Goal: Book appointment/travel/reservation

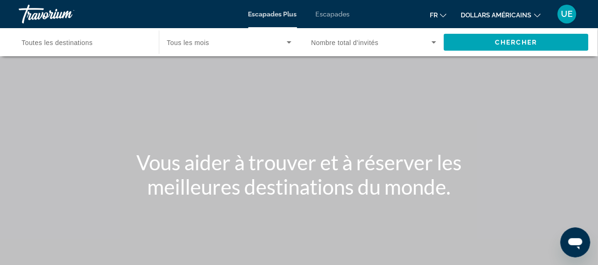
click at [576, 25] on div "Escapades Plus Escapades fr English Español Français Italiano Português русский…" at bounding box center [299, 14] width 598 height 24
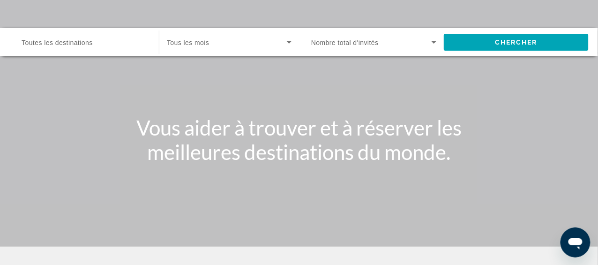
scroll to position [37, 0]
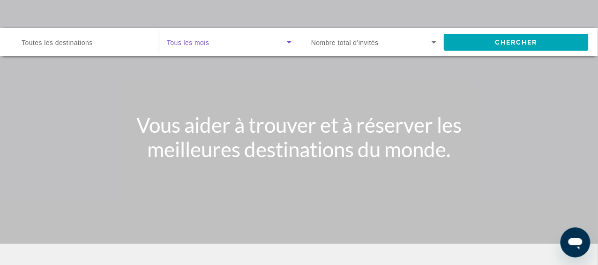
click at [290, 44] on icon "Widget de recherche" at bounding box center [289, 42] width 5 height 2
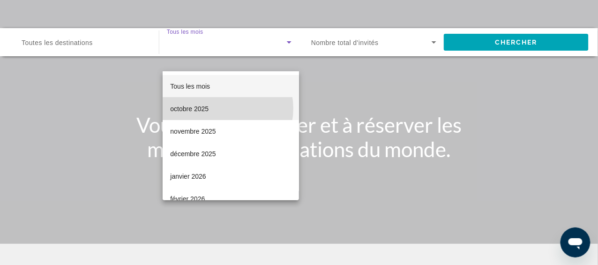
click at [209, 108] on font "octobre 2025" at bounding box center [189, 108] width 38 height 7
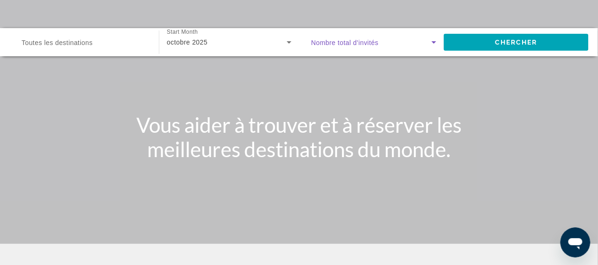
click at [432, 44] on icon "Widget de recherche" at bounding box center [434, 42] width 5 height 2
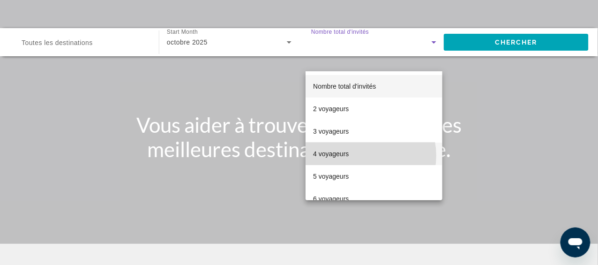
click at [349, 156] on font "4 voyageurs" at bounding box center [331, 153] width 36 height 7
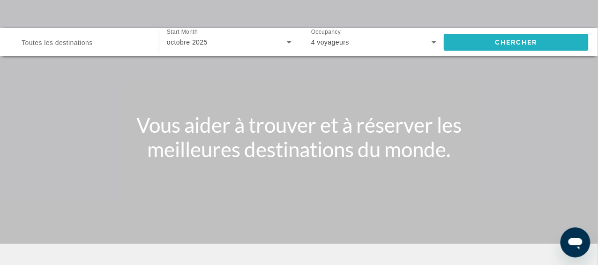
click at [508, 46] on span "Chercher" at bounding box center [516, 41] width 43 height 7
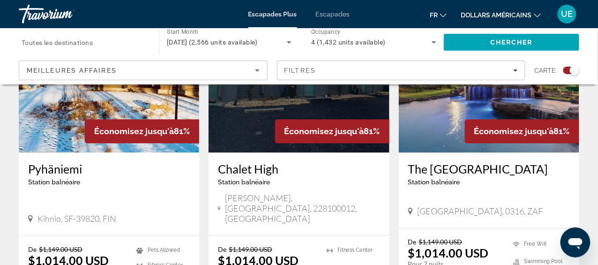
scroll to position [412, 0]
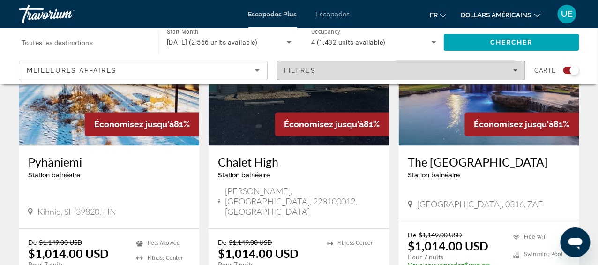
click at [513, 73] on icon "Filters" at bounding box center [515, 70] width 5 height 5
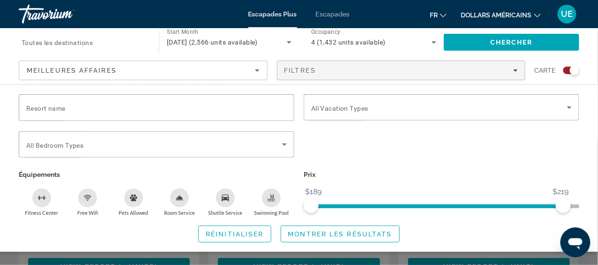
scroll to position [792, 0]
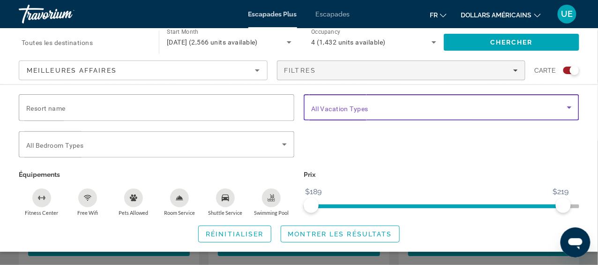
click at [564, 113] on icon "Search widget" at bounding box center [569, 107] width 11 height 11
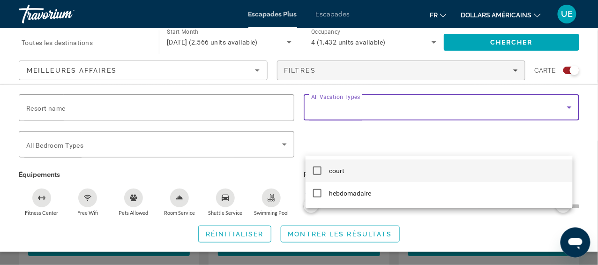
click at [319, 169] on mat-pseudo-checkbox at bounding box center [317, 170] width 8 height 8
click at [249, 141] on div at bounding box center [299, 132] width 598 height 265
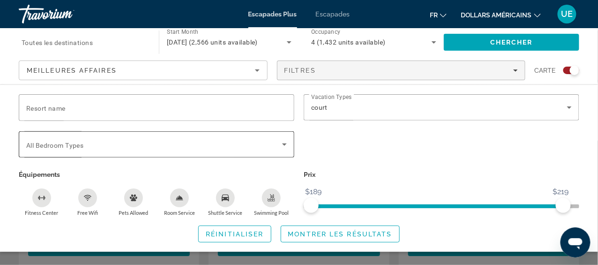
click at [285, 150] on icon "Search widget" at bounding box center [284, 144] width 11 height 11
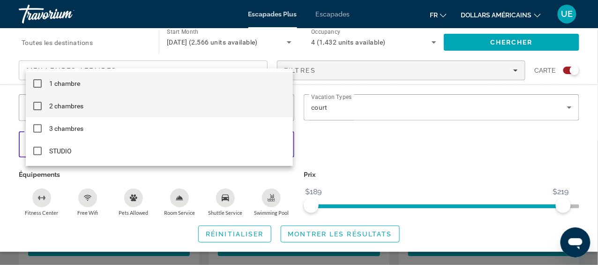
click at [33, 107] on mat-pseudo-checkbox at bounding box center [37, 106] width 8 height 8
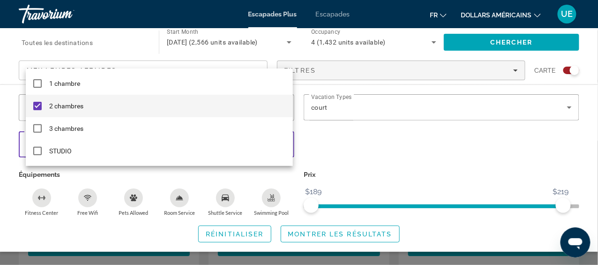
click at [334, 160] on div at bounding box center [299, 132] width 598 height 265
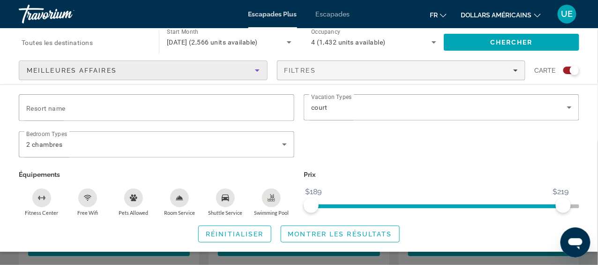
click at [252, 76] on icon "Sort by" at bounding box center [257, 70] width 11 height 11
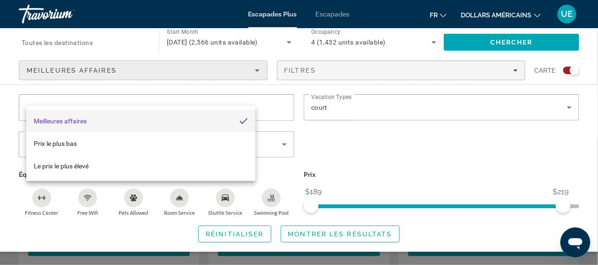
click at [357, 172] on div at bounding box center [299, 132] width 598 height 265
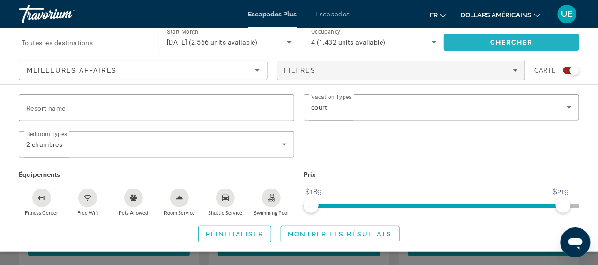
click at [521, 46] on span "Chercher" at bounding box center [511, 41] width 43 height 7
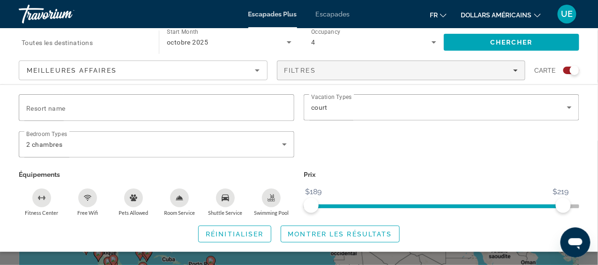
click at [440, 19] on icon "Changer de langue" at bounding box center [443, 15] width 7 height 7
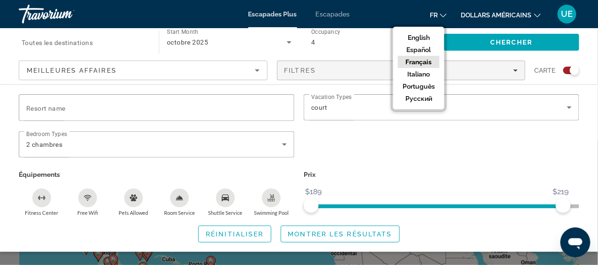
click at [398, 68] on button "Français" at bounding box center [419, 62] width 42 height 12
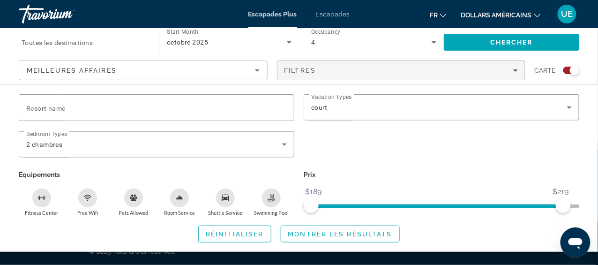
scroll to position [344, 0]
click at [574, 241] on icon "Ouvrir la fenêtre de messagerie" at bounding box center [575, 243] width 14 height 11
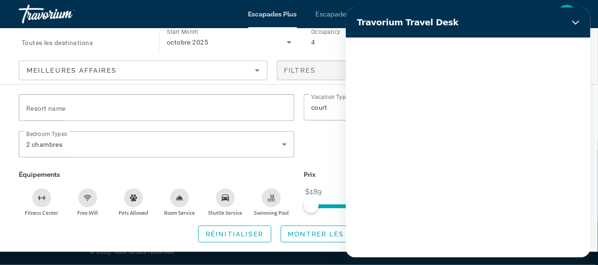
scroll to position [0, 0]
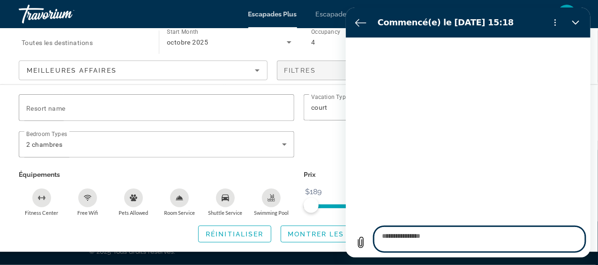
type textarea "*"
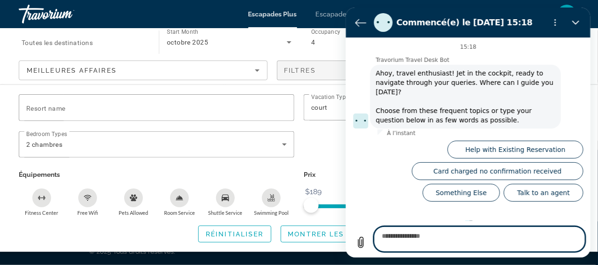
scroll to position [95, 0]
click at [357, 26] on icon "Retour à la liste des conversations" at bounding box center [360, 22] width 10 height 7
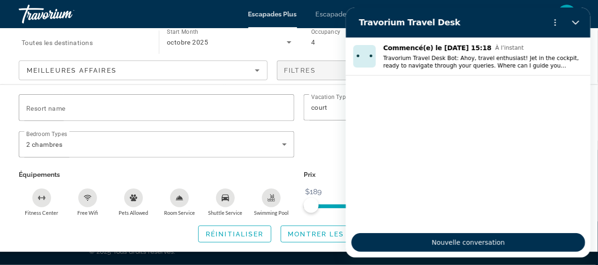
click at [248, 55] on div "octobre 2025" at bounding box center [229, 42] width 125 height 26
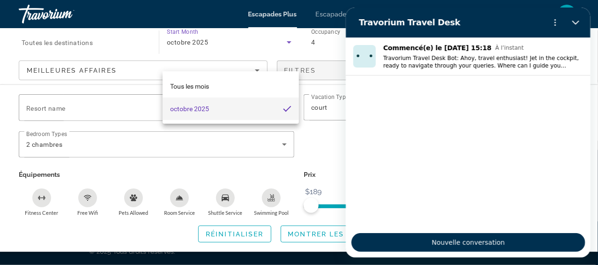
click at [209, 106] on font "octobre 2025" at bounding box center [189, 108] width 39 height 7
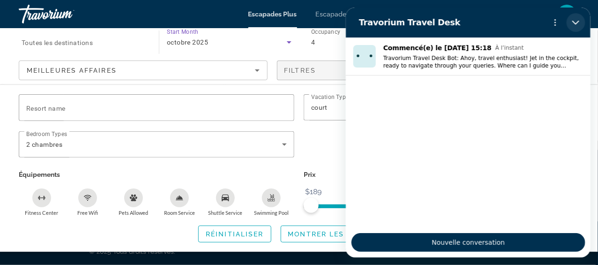
click at [572, 26] on icon "Fermer" at bounding box center [575, 21] width 7 height 7
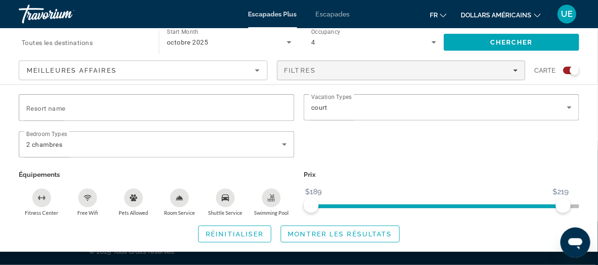
click at [534, 18] on icon "Changer de devise" at bounding box center [537, 15] width 7 height 7
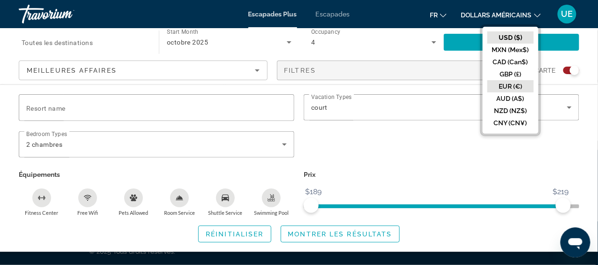
click at [487, 92] on button "EUR (€)" at bounding box center [510, 86] width 46 height 12
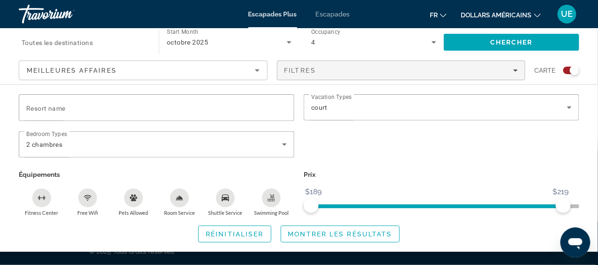
click at [561, 19] on font "UE" at bounding box center [567, 14] width 12 height 10
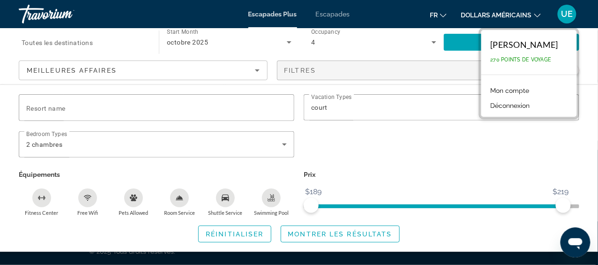
click at [413, 168] on div "Search widget" at bounding box center [441, 149] width 285 height 37
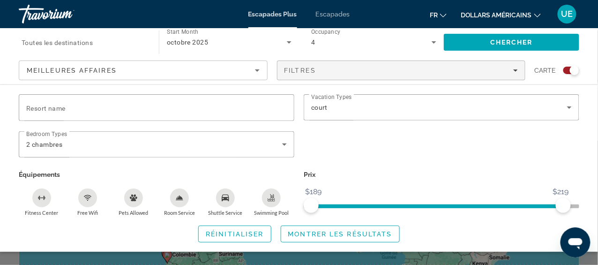
scroll to position [0, 0]
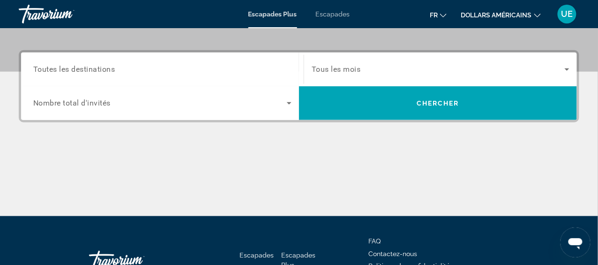
scroll to position [208, 0]
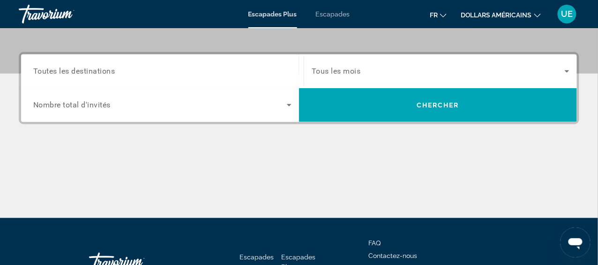
click at [565, 73] on icon "Search widget" at bounding box center [567, 71] width 5 height 2
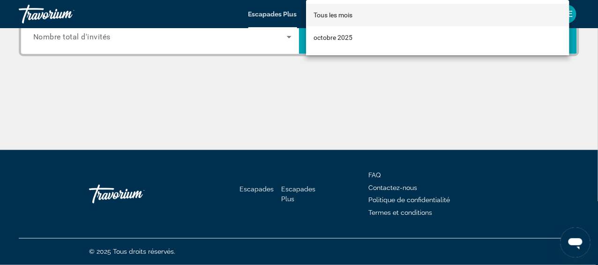
scroll to position [315, 0]
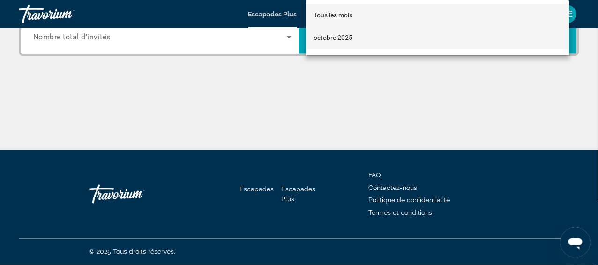
click at [344, 36] on font "octobre 2025" at bounding box center [332, 37] width 39 height 7
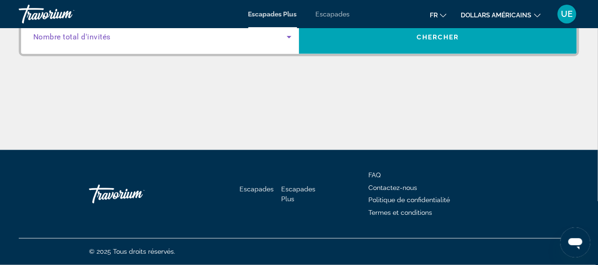
click at [287, 38] on icon "Search widget" at bounding box center [289, 37] width 5 height 2
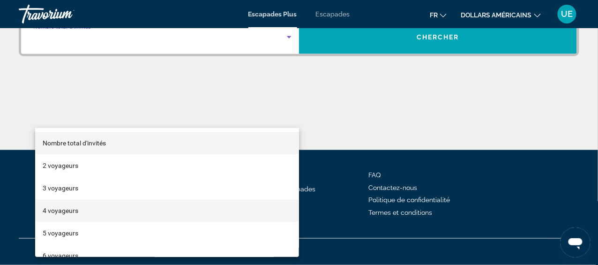
click at [138, 213] on mat-option "4 voyageurs" at bounding box center [167, 210] width 264 height 22
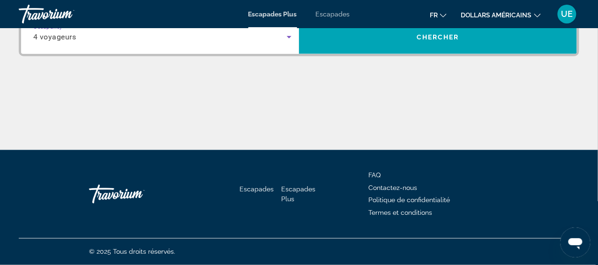
click at [115, 7] on span "Toutes les destinations" at bounding box center [74, 3] width 82 height 9
click at [129, 9] on input "Destination Toutes les destinations" at bounding box center [162, 3] width 258 height 11
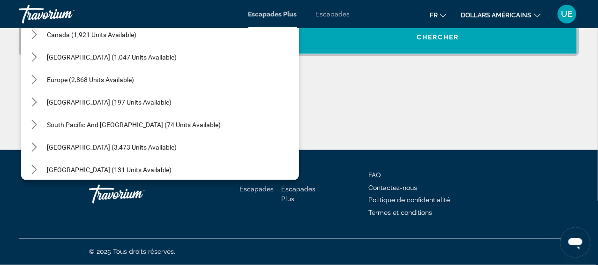
scroll to position [86, 0]
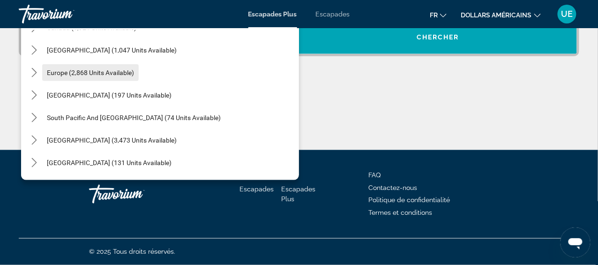
click at [76, 76] on span "Europe (2,868 units available)" at bounding box center [90, 72] width 87 height 7
type input "**********"
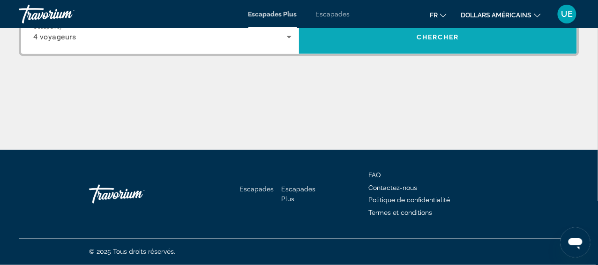
click at [429, 41] on span "Chercher" at bounding box center [438, 36] width 43 height 7
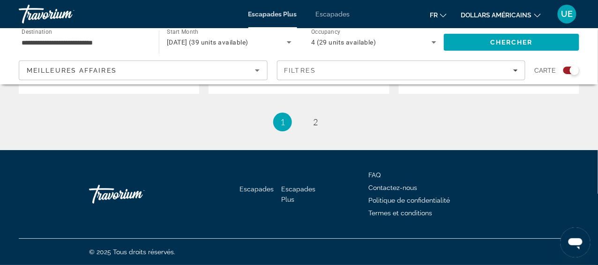
scroll to position [2089, 0]
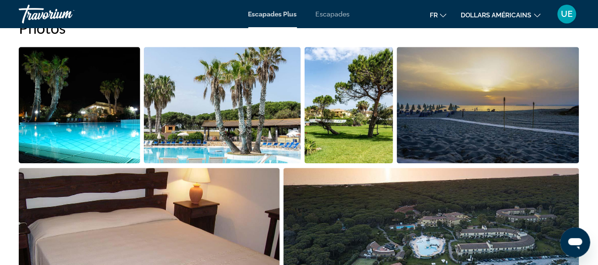
scroll to position [632, 0]
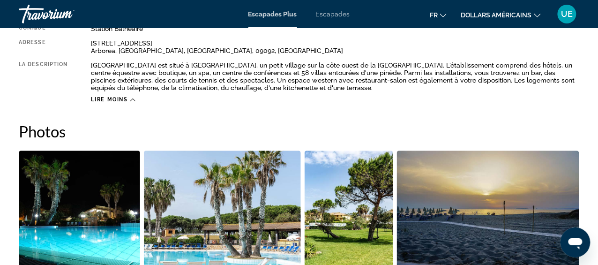
scroll to position [519, 0]
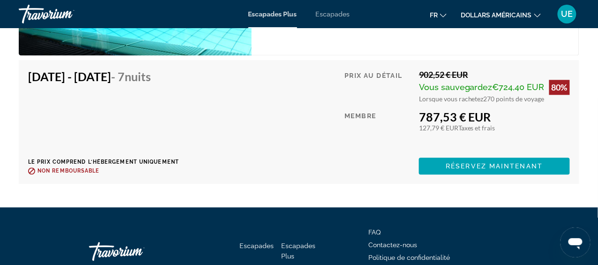
scroll to position [2352, 0]
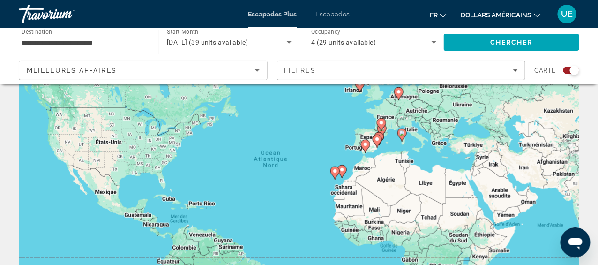
scroll to position [57, 0]
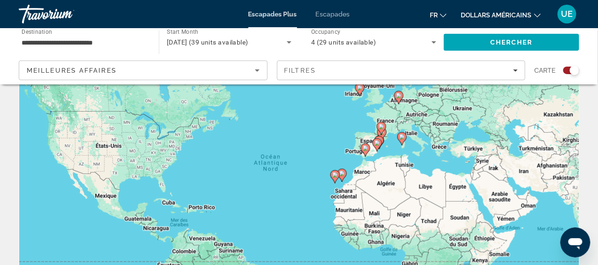
click at [380, 129] on image "Contenu principal" at bounding box center [382, 127] width 6 height 6
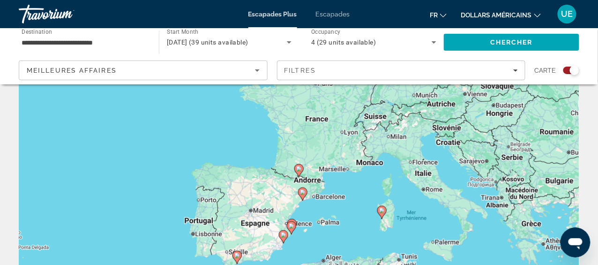
click at [349, 169] on div "Pour naviguer, appuyez sur les touches fléchées. Pour activer le glissement ave…" at bounding box center [299, 177] width 560 height 281
click at [349, 169] on div "Pour activer le glissement avec le clavier, appuyez sur Alt+Entrée. Une fois ce…" at bounding box center [299, 177] width 560 height 281
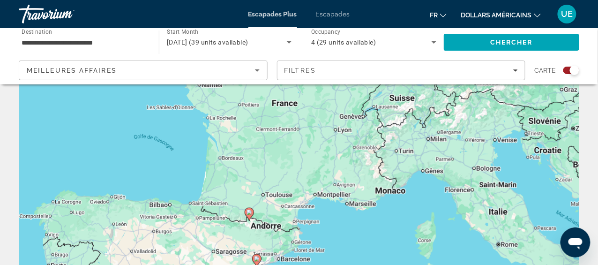
click at [349, 169] on div "Pour activer le glissement avec le clavier, appuyez sur Alt+Entrée. Une fois ce…" at bounding box center [299, 177] width 560 height 281
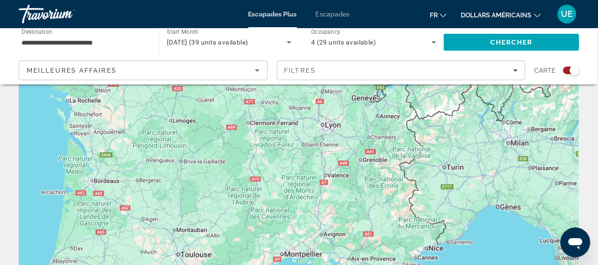
click at [334, 164] on div "Pour activer le glissement avec le clavier, appuyez sur Alt+Entrée. Une fois ce…" at bounding box center [299, 177] width 560 height 281
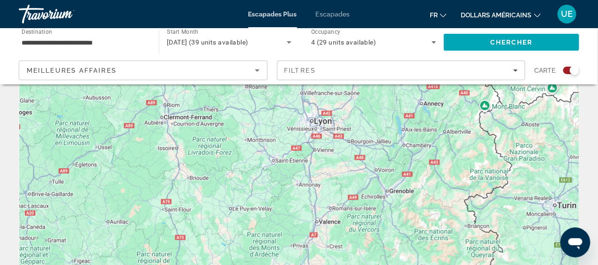
click at [324, 159] on div "Contenu principal" at bounding box center [299, 177] width 560 height 281
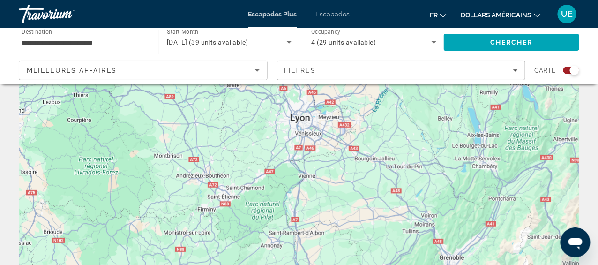
click at [308, 169] on div "Contenu principal" at bounding box center [299, 177] width 560 height 281
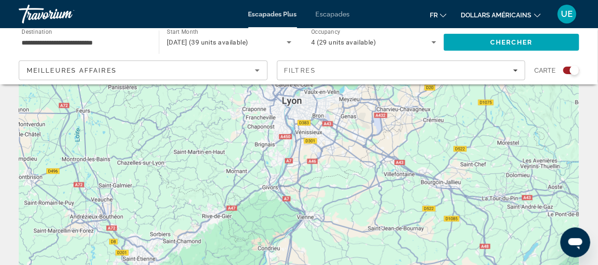
click at [318, 130] on div "Contenu principal" at bounding box center [299, 177] width 560 height 281
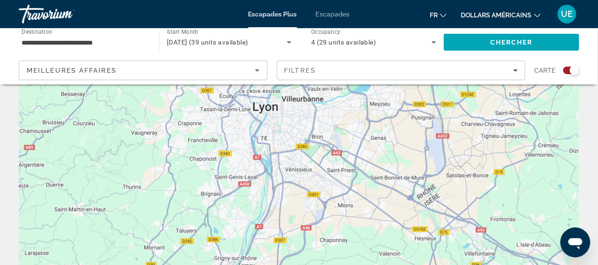
click at [303, 204] on div "Contenu principal" at bounding box center [299, 177] width 560 height 281
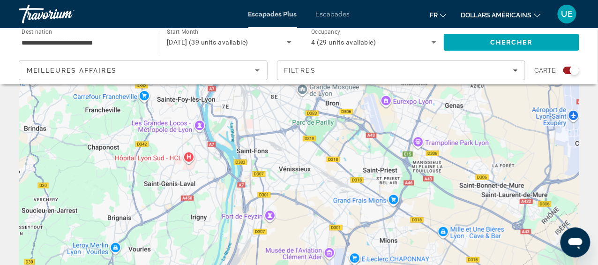
click at [303, 204] on div "Contenu principal" at bounding box center [299, 177] width 560 height 281
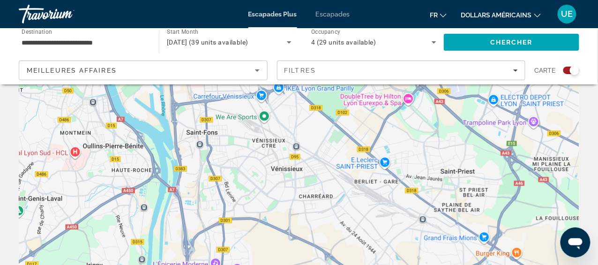
click at [214, 168] on div "Contenu principal" at bounding box center [299, 177] width 560 height 281
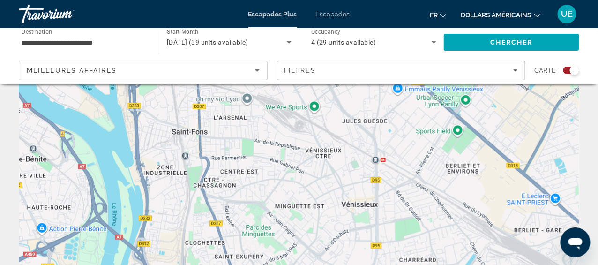
click at [198, 169] on div "Contenu principal" at bounding box center [299, 177] width 560 height 281
